Goal: Information Seeking & Learning: Learn about a topic

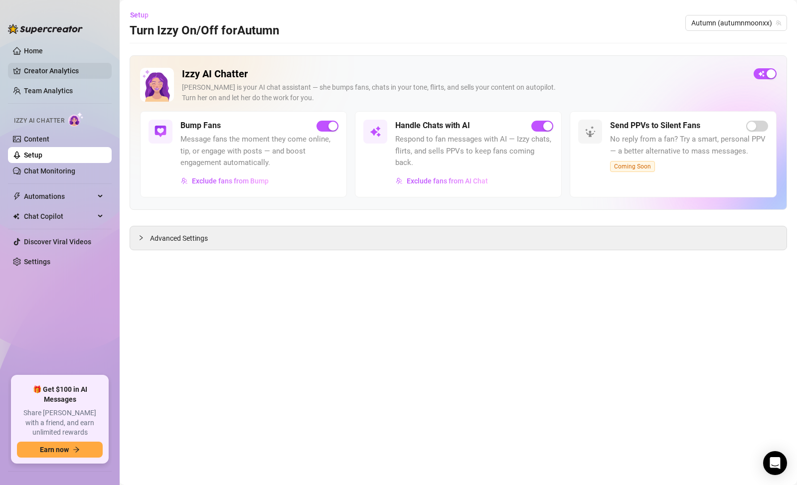
click at [33, 69] on link "Creator Analytics" at bounding box center [64, 71] width 80 height 16
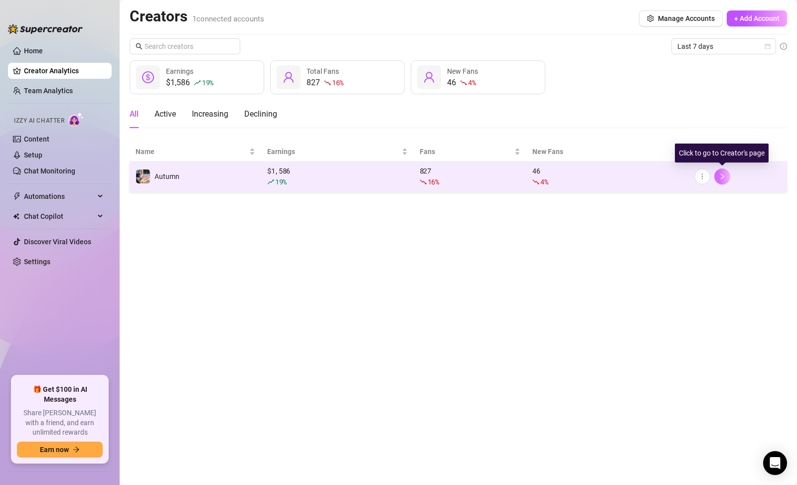
click at [722, 176] on icon "right" at bounding box center [722, 176] width 7 height 7
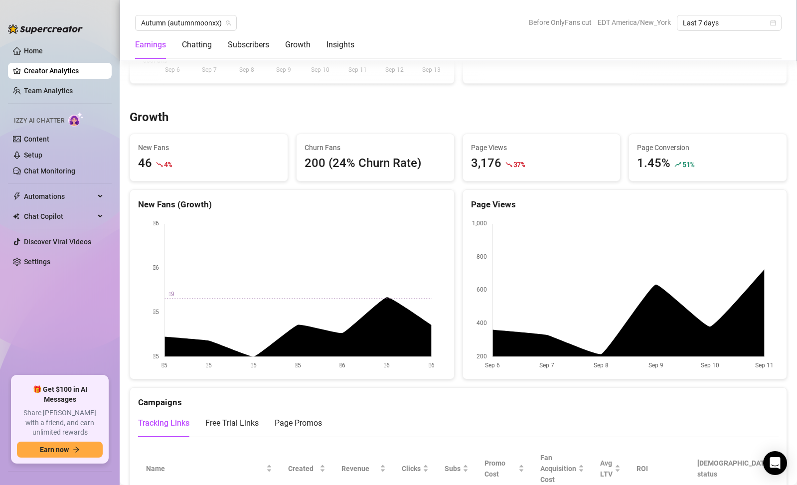
scroll to position [990, 0]
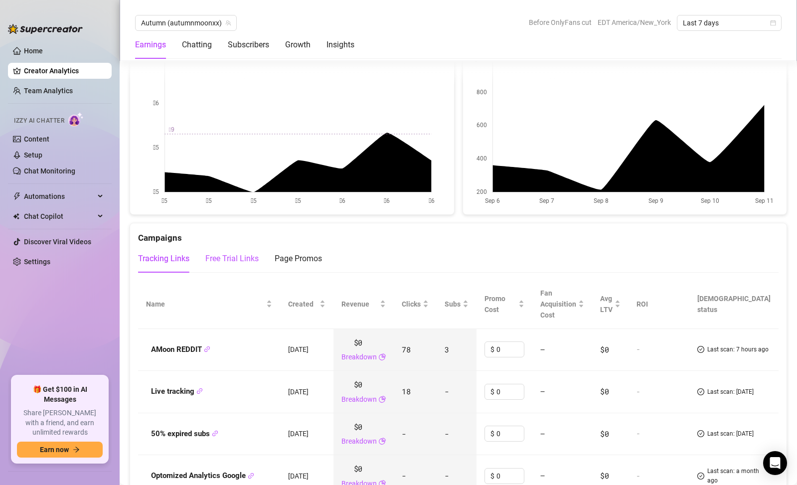
click at [210, 258] on div "Free Trial Links" at bounding box center [231, 259] width 53 height 12
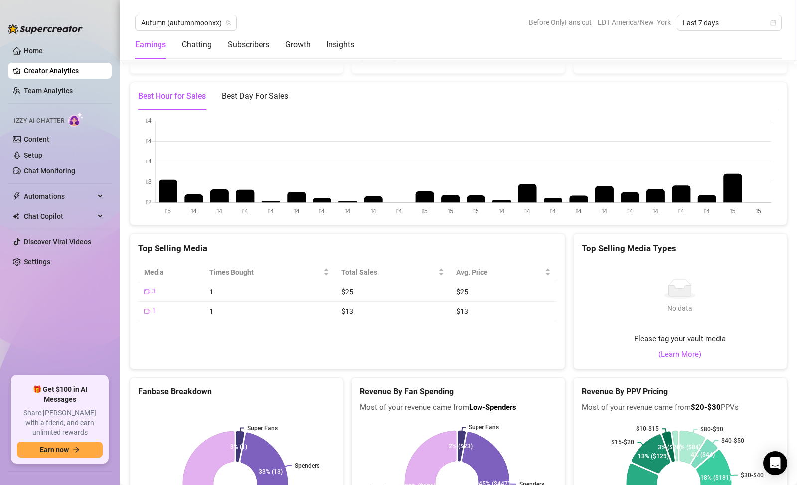
scroll to position [1775, 0]
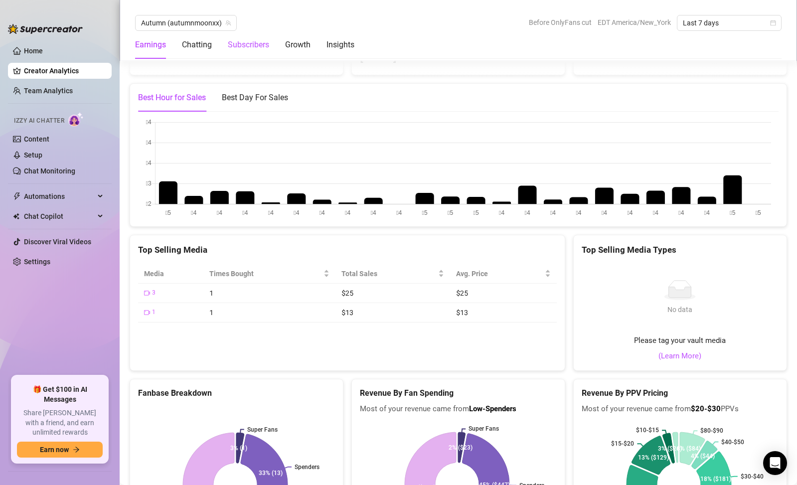
click at [238, 43] on div "Subscribers" at bounding box center [248, 45] width 41 height 12
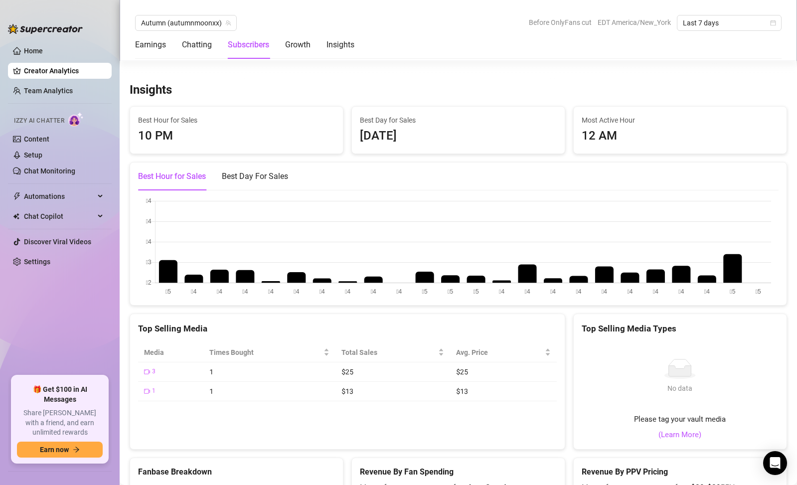
scroll to position [1757, 0]
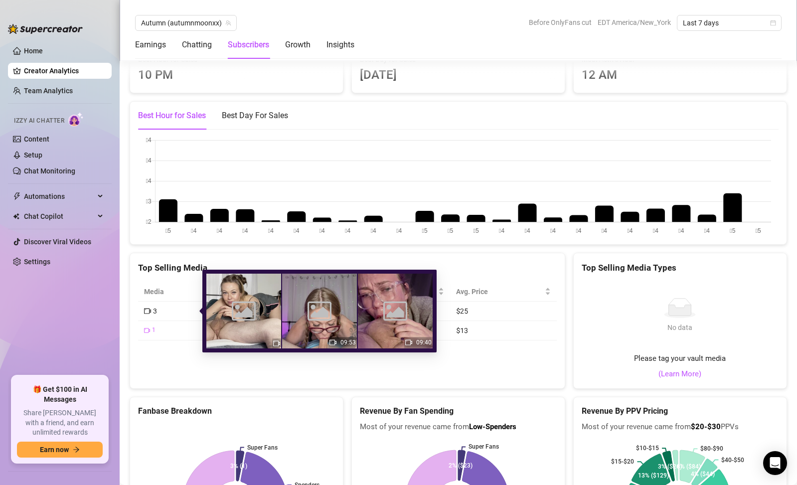
click at [151, 313] on div "3" at bounding box center [150, 311] width 13 height 11
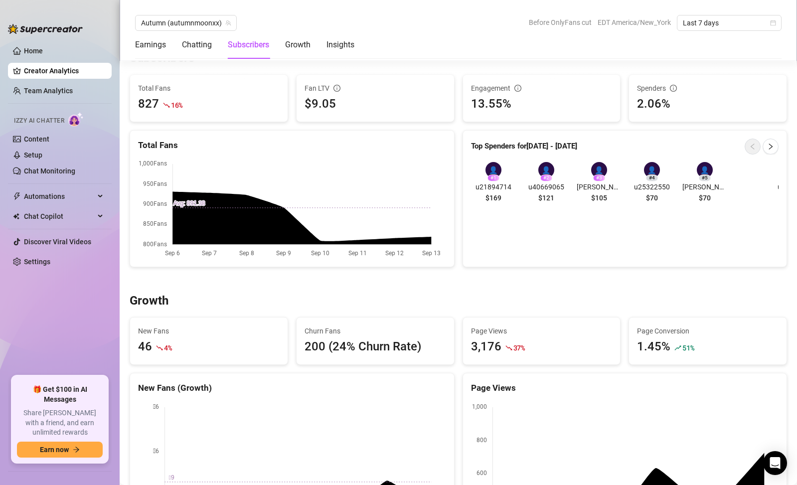
scroll to position [651, 0]
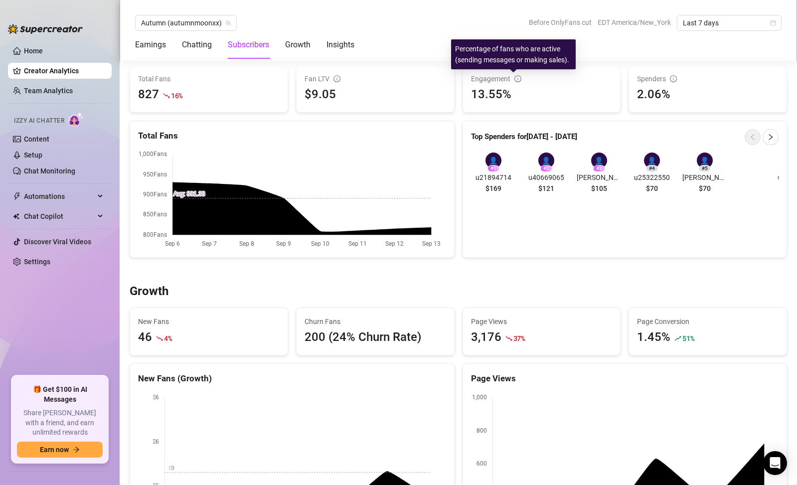
click at [515, 79] on icon "info-circle" at bounding box center [518, 78] width 7 height 7
